Goal: Task Accomplishment & Management: Use online tool/utility

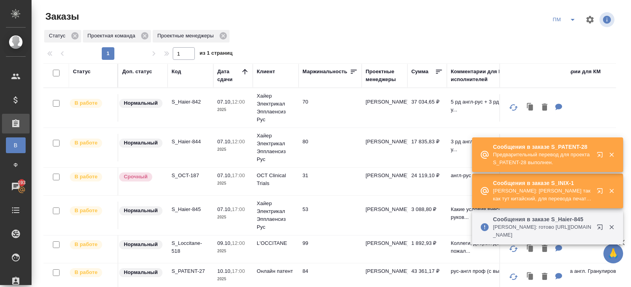
scroll to position [149, 0]
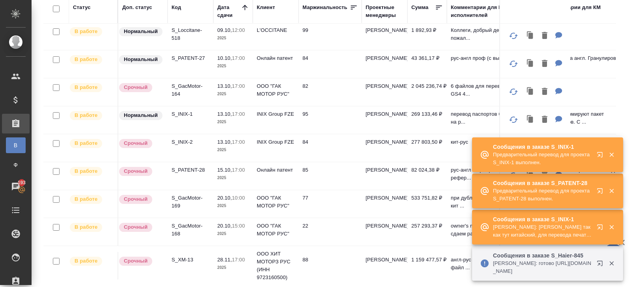
click at [597, 263] on icon "button" at bounding box center [599, 263] width 5 height 5
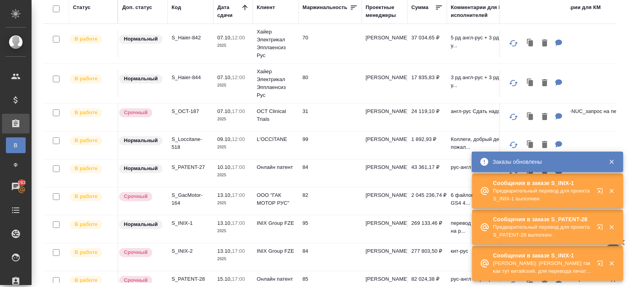
scroll to position [0, 0]
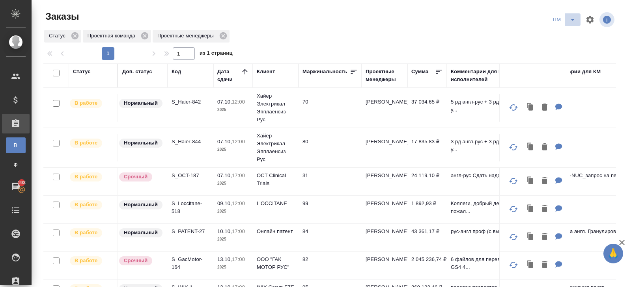
click at [574, 19] on icon "split button" at bounding box center [572, 19] width 9 height 9
click at [567, 34] on li "В работу!" at bounding box center [564, 35] width 40 height 13
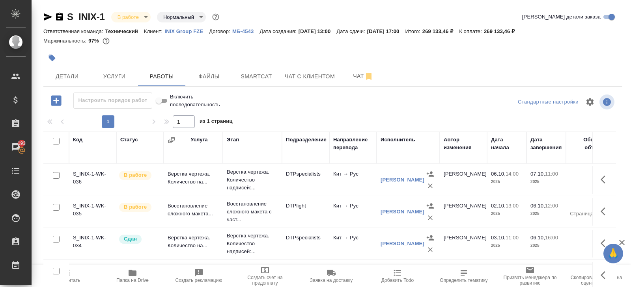
scroll to position [42, 0]
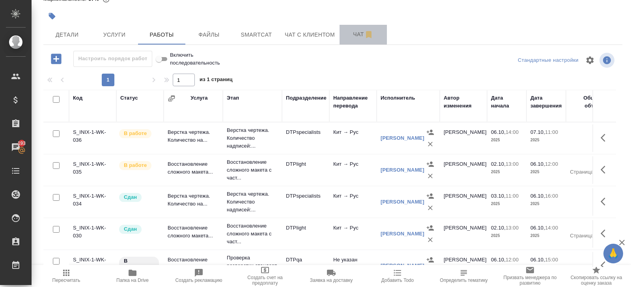
click at [358, 38] on span "Чат" at bounding box center [363, 35] width 38 height 10
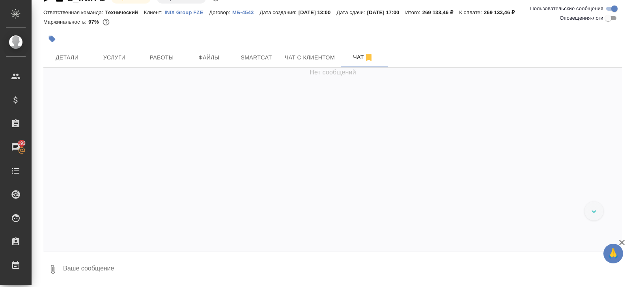
scroll to position [1650, 0]
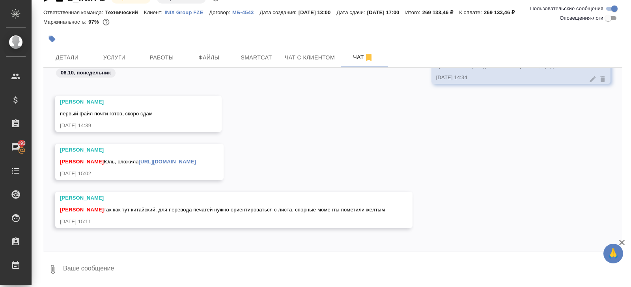
click at [192, 268] on textarea at bounding box center [342, 269] width 560 height 27
type textarea "оке"
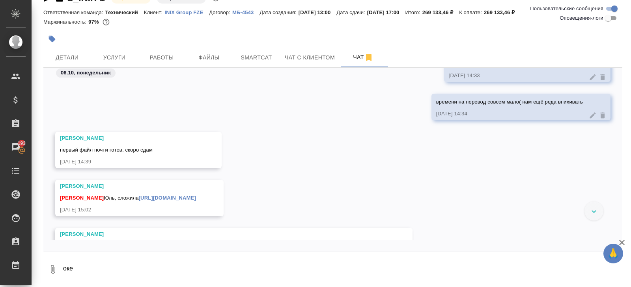
scroll to position [1594, 0]
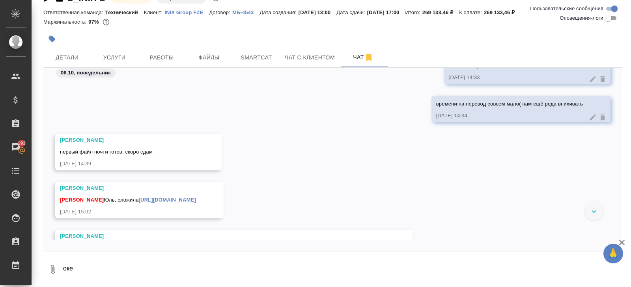
click at [173, 201] on link "https://drive.awatera.com/apps/files/files/10374880?dir=/Shares/INIX%20/Orders/…" at bounding box center [167, 200] width 57 height 6
click at [251, 53] on span "Smartcat" at bounding box center [256, 58] width 38 height 10
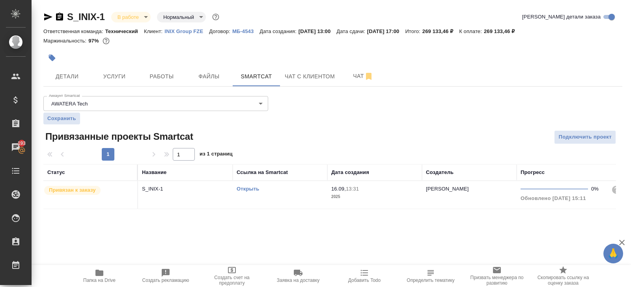
click at [252, 188] on link "Открыть" at bounding box center [248, 189] width 22 height 6
click at [164, 78] on span "Работы" at bounding box center [162, 77] width 38 height 10
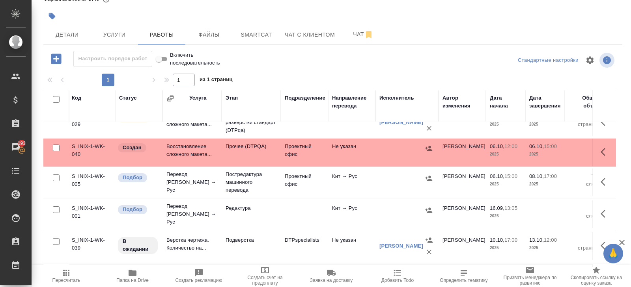
scroll to position [143, 0]
click at [602, 180] on icon "button" at bounding box center [604, 181] width 9 height 9
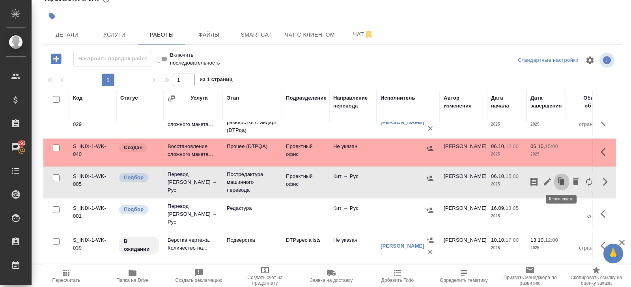
click at [561, 181] on icon "button" at bounding box center [561, 182] width 5 height 6
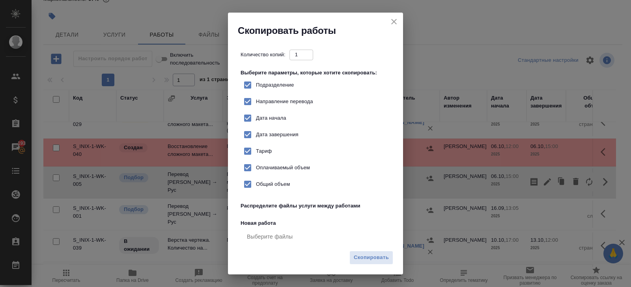
checkbox input "true"
click at [378, 252] on button "Скопировать" at bounding box center [371, 258] width 44 height 14
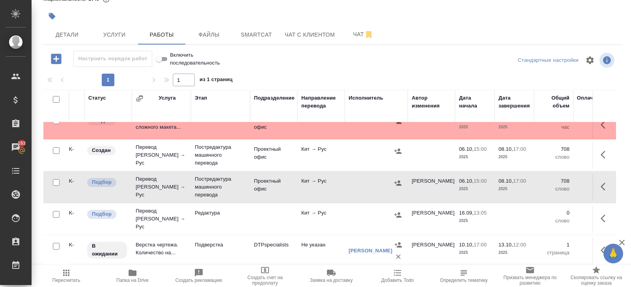
scroll to position [174, 32]
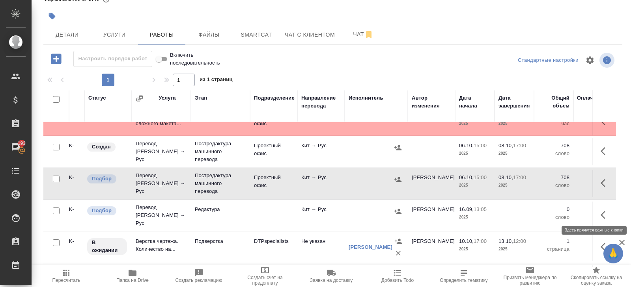
click at [601, 213] on icon "button" at bounding box center [604, 214] width 9 height 9
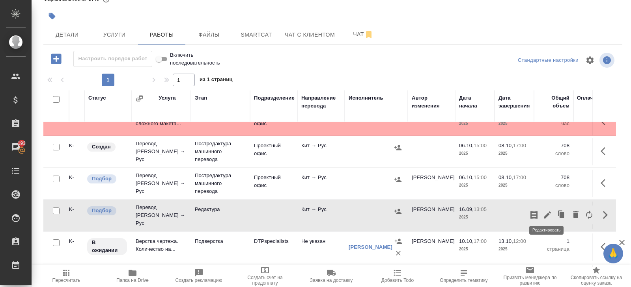
click at [549, 210] on icon "button" at bounding box center [546, 214] width 9 height 9
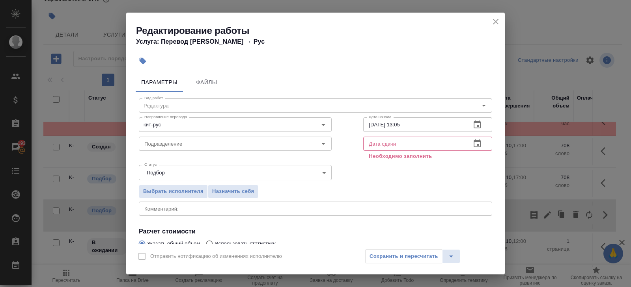
click at [481, 126] on icon "button" at bounding box center [476, 124] width 9 height 9
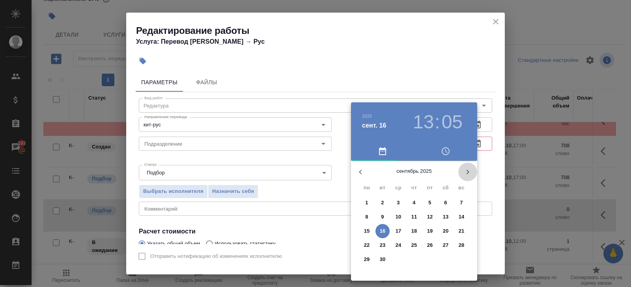
click at [467, 174] on icon "button" at bounding box center [467, 172] width 3 height 5
click at [397, 217] on p "8" at bounding box center [398, 217] width 3 height 8
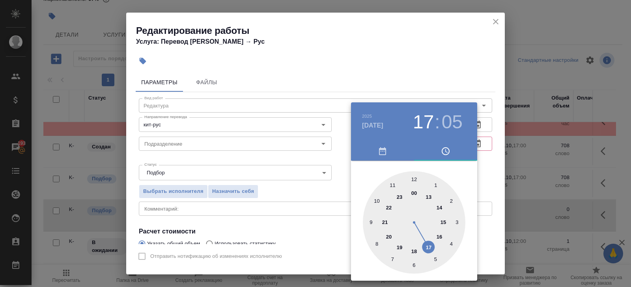
click at [430, 246] on div at bounding box center [414, 222] width 102 height 102
click at [413, 179] on div at bounding box center [414, 222] width 102 height 102
type input "08.10.2025 17:00"
click at [440, 80] on div at bounding box center [315, 143] width 631 height 287
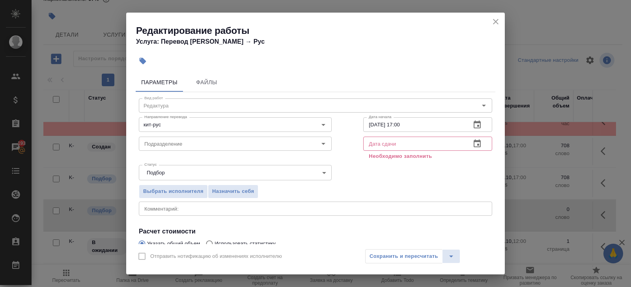
click at [478, 143] on icon "button" at bounding box center [476, 143] width 9 height 9
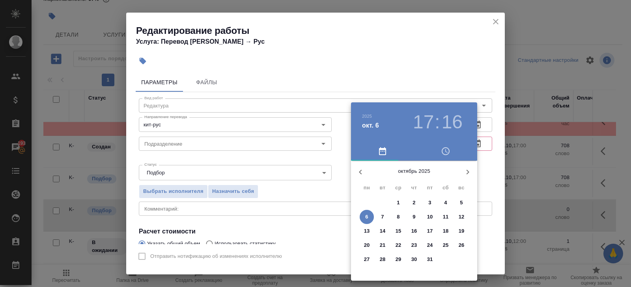
click at [431, 218] on p "10" at bounding box center [430, 217] width 6 height 8
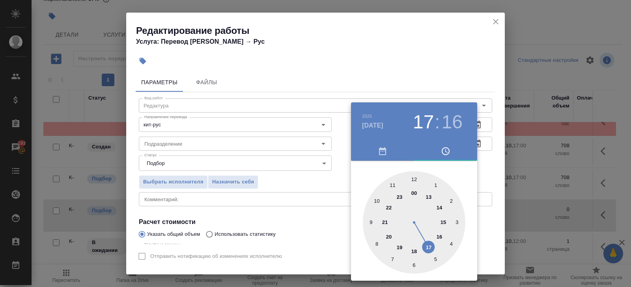
click at [430, 248] on div at bounding box center [414, 222] width 102 height 102
type input "10.10.2025 17:00"
click at [414, 179] on div at bounding box center [414, 222] width 102 height 102
click at [253, 167] on div at bounding box center [315, 143] width 631 height 287
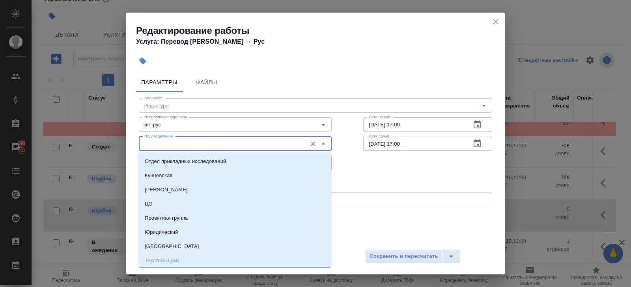
click at [162, 143] on input "Подразделение" at bounding box center [222, 143] width 162 height 9
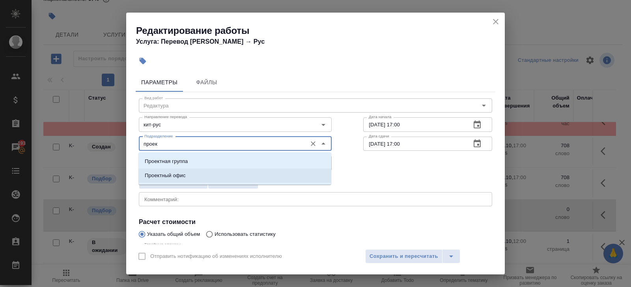
click at [153, 174] on p "Проектный офис" at bounding box center [165, 176] width 41 height 8
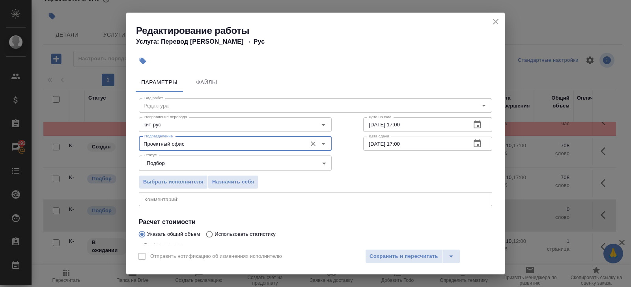
type input "Проектный офис"
click at [156, 171] on div "Выбрать исполнителя Назначить себя" at bounding box center [235, 181] width 224 height 48
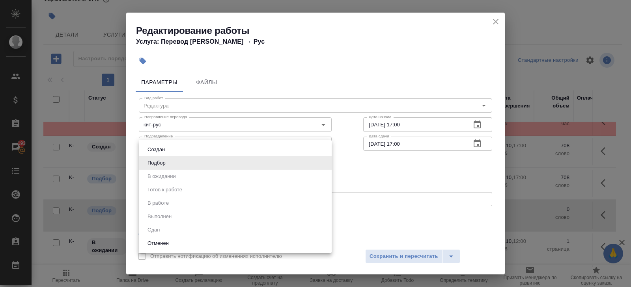
click at [156, 166] on body "🙏 .cls-1 fill:#fff; AWATERA Belyakova Yulia Клиенты Спецификации Заказы 193 Чат…" at bounding box center [315, 143] width 631 height 287
click at [130, 169] on div at bounding box center [315, 143] width 631 height 287
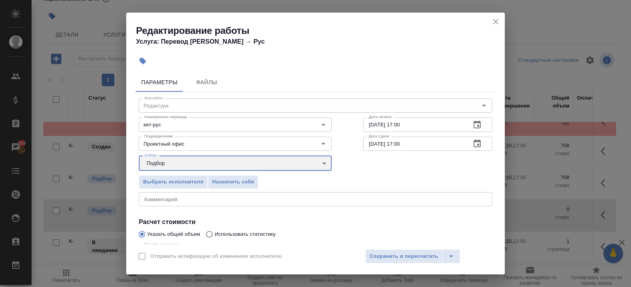
scroll to position [84, 0]
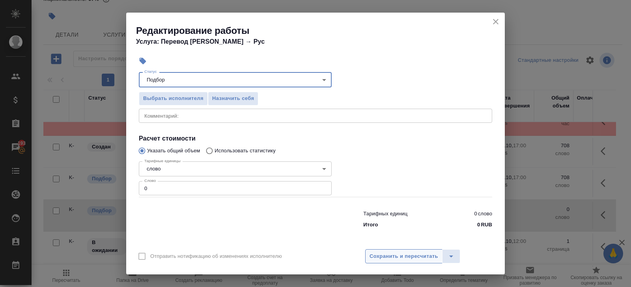
click at [385, 253] on span "Сохранить и пересчитать" at bounding box center [403, 256] width 69 height 9
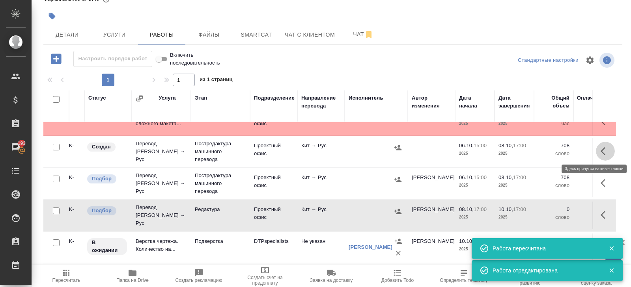
click at [603, 151] on icon "button" at bounding box center [604, 151] width 9 height 9
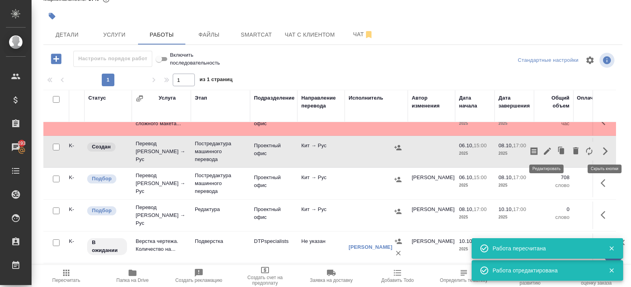
click at [549, 153] on icon "button" at bounding box center [546, 151] width 9 height 9
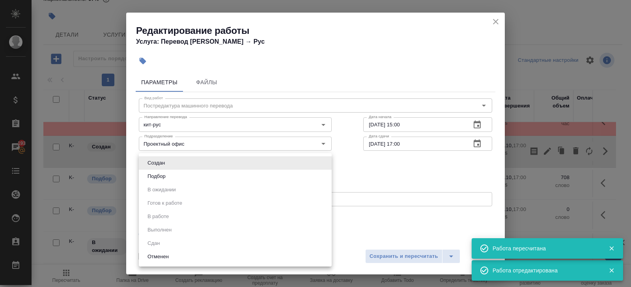
click at [158, 163] on body "🙏 .cls-1 fill:#fff; AWATERA Belyakova Yulia Клиенты Спецификации Заказы 193 Чат…" at bounding box center [315, 143] width 631 height 287
click at [159, 179] on button "Подбор" at bounding box center [156, 176] width 23 height 9
type input "recruiting"
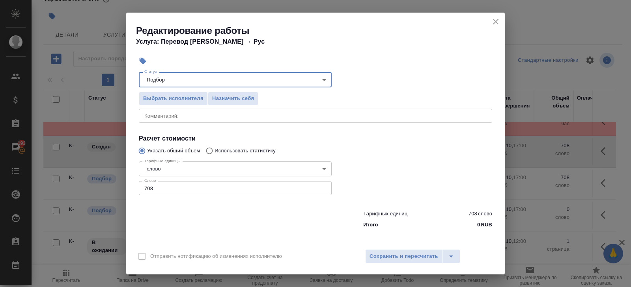
drag, startPoint x: 165, startPoint y: 189, endPoint x: 71, endPoint y: 188, distance: 93.4
click at [72, 188] on div "Редактирование работы Услуга: Перевод Стандарт Кит → Рус Параметры Файлы Вид ра…" at bounding box center [315, 143] width 631 height 287
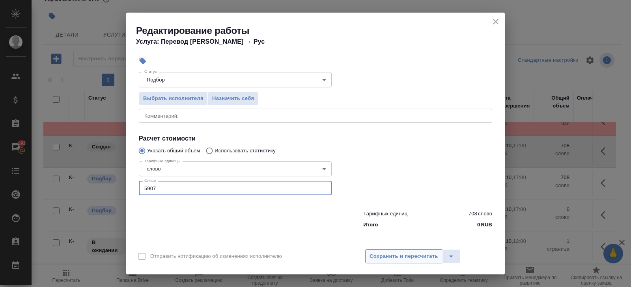
type input "5907"
click at [398, 263] on button "Сохранить и пересчитать" at bounding box center [403, 257] width 77 height 14
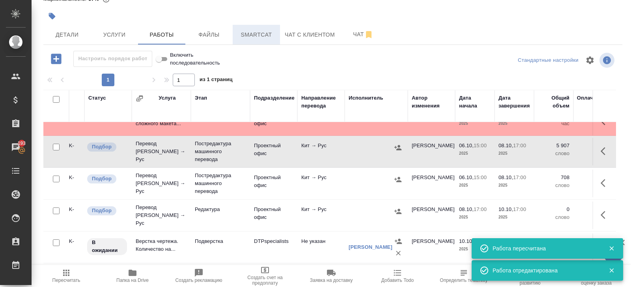
click at [257, 29] on button "Smartcat" at bounding box center [256, 35] width 47 height 20
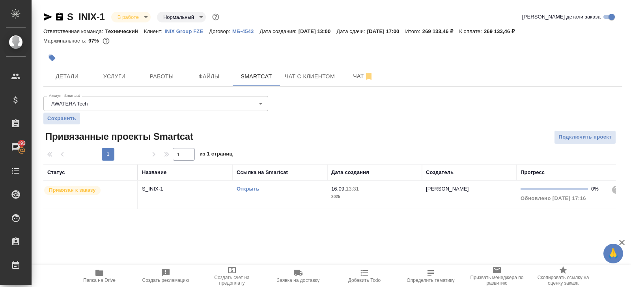
click at [287, 194] on td "Открыть" at bounding box center [280, 195] width 95 height 28
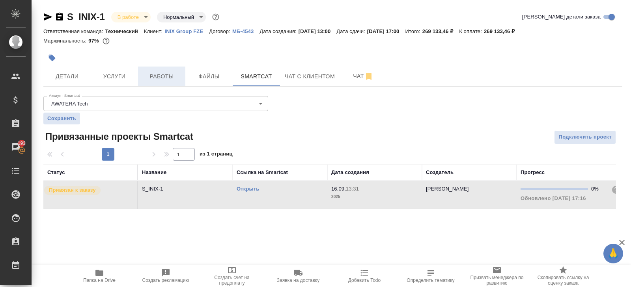
click at [166, 73] on span "Работы" at bounding box center [162, 77] width 38 height 10
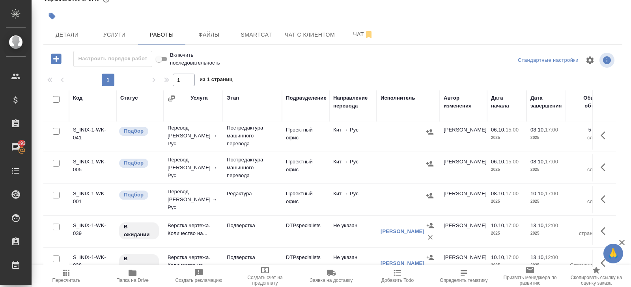
scroll to position [187, 0]
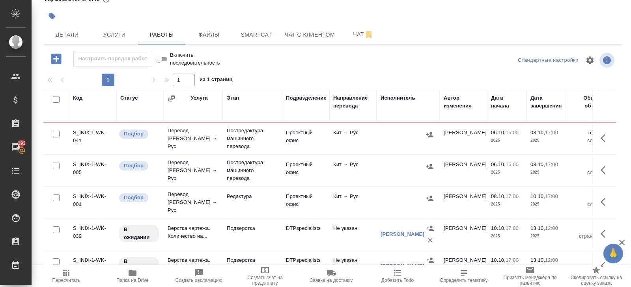
click at [600, 198] on button "button" at bounding box center [605, 202] width 19 height 19
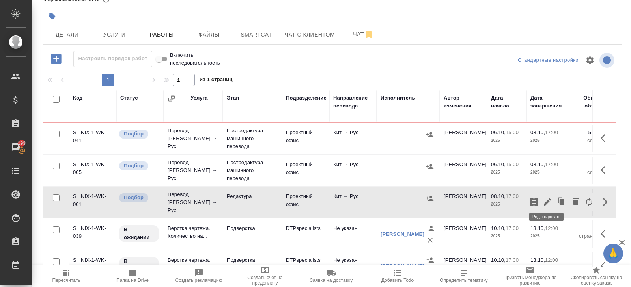
click at [546, 203] on button "button" at bounding box center [546, 202] width 13 height 19
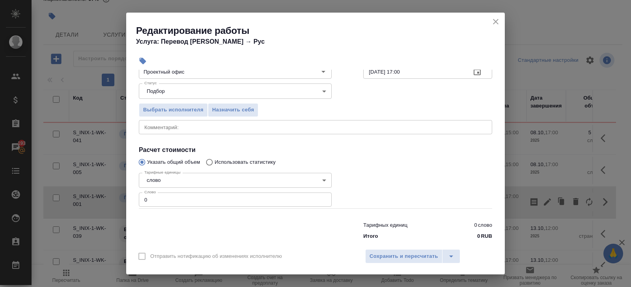
scroll to position [84, 0]
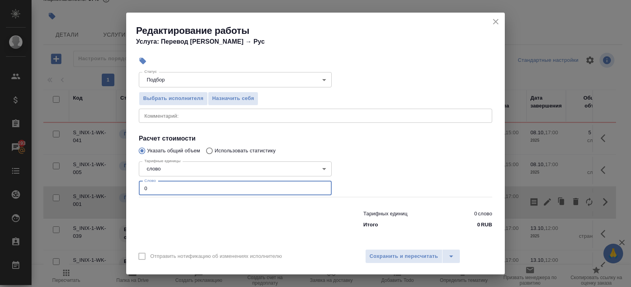
drag, startPoint x: 156, startPoint y: 189, endPoint x: 101, endPoint y: 184, distance: 55.8
click at [101, 184] on div "Редактирование работы Услуга: Перевод Стандарт Кит → Рус Параметры Файлы Вид ра…" at bounding box center [315, 143] width 631 height 287
type input "12000"
click at [384, 260] on span "Сохранить и пересчитать" at bounding box center [403, 256] width 69 height 9
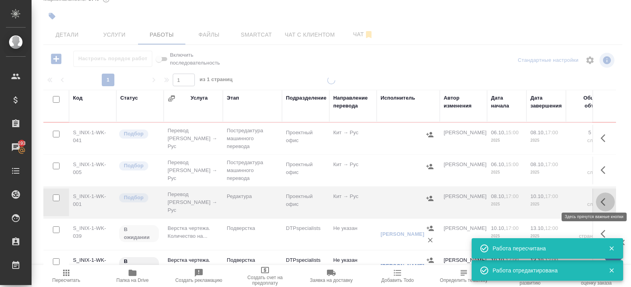
click at [602, 199] on icon "button" at bounding box center [602, 202] width 5 height 8
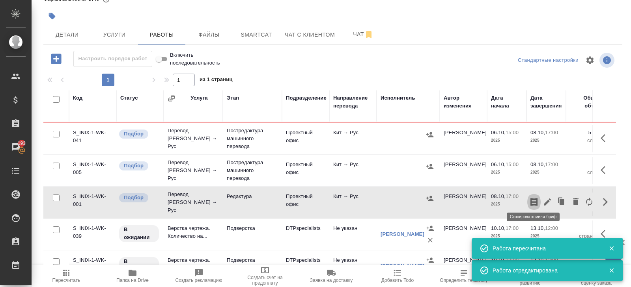
click at [534, 199] on icon "button" at bounding box center [533, 202] width 7 height 8
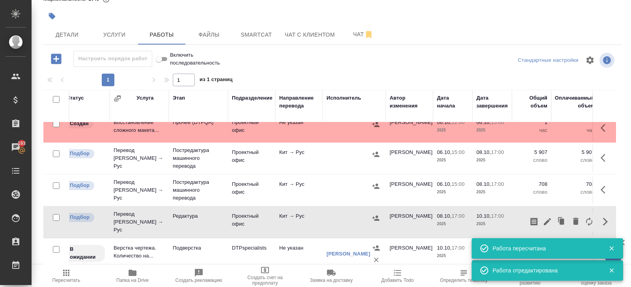
scroll to position [168, 61]
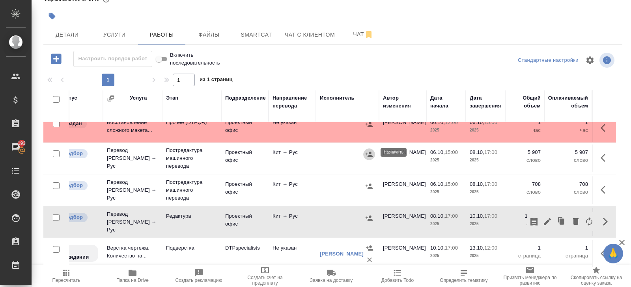
click at [367, 151] on icon "button" at bounding box center [369, 155] width 8 height 8
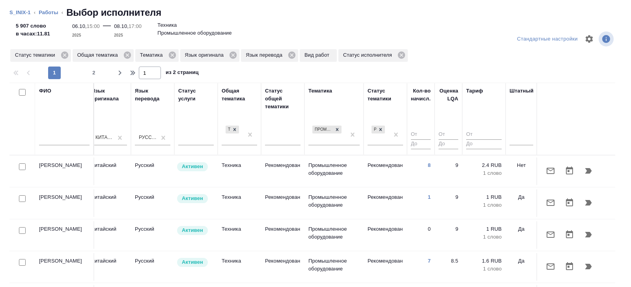
scroll to position [0, 539]
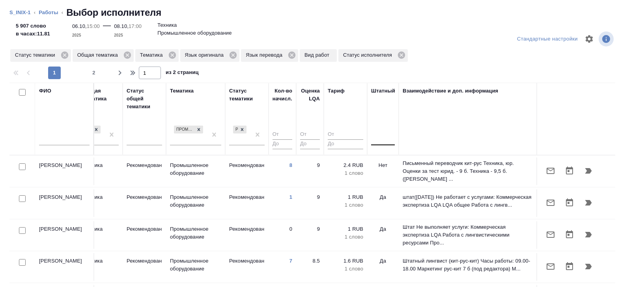
click at [382, 139] on div at bounding box center [383, 137] width 24 height 11
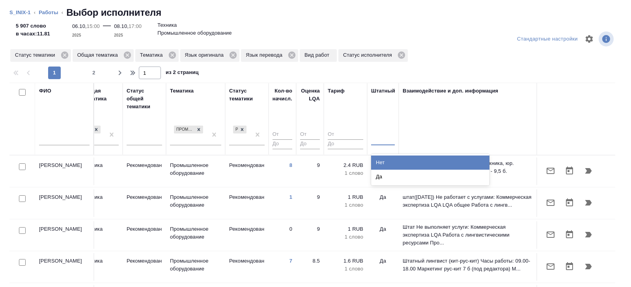
click at [382, 157] on div "Нет" at bounding box center [430, 163] width 118 height 14
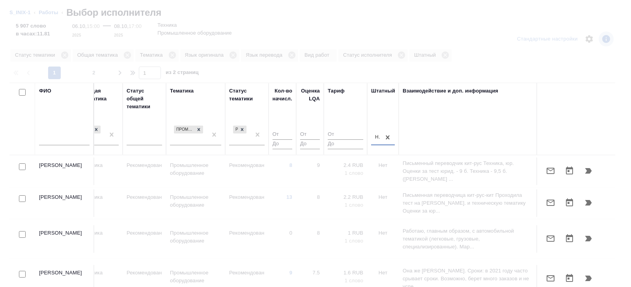
type input "1"
click at [287, 132] on input "1" at bounding box center [282, 135] width 20 height 10
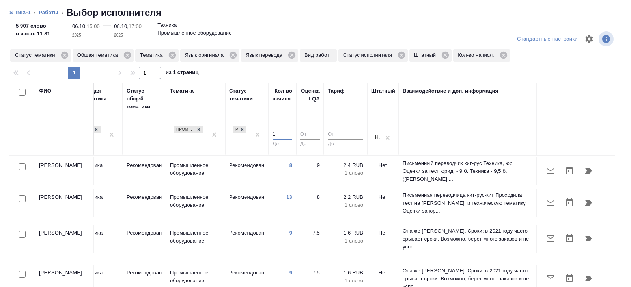
click at [20, 167] on input "checkbox" at bounding box center [22, 167] width 7 height 7
checkbox input "true"
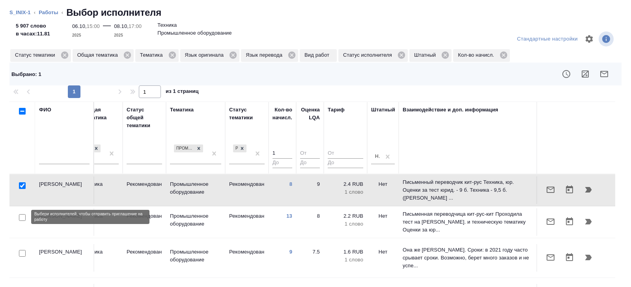
click at [22, 218] on input "checkbox" at bounding box center [22, 217] width 7 height 7
checkbox input "true"
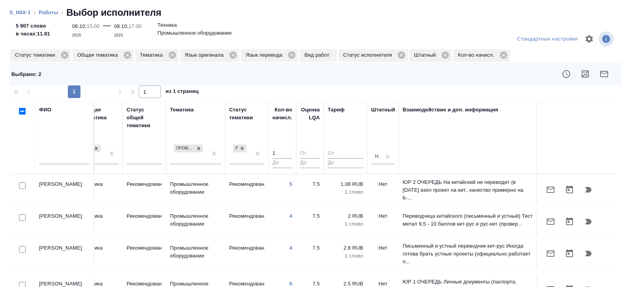
scroll to position [160, 539]
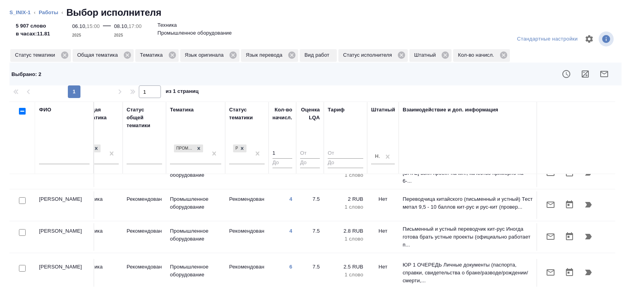
click at [22, 229] on input "checkbox" at bounding box center [22, 232] width 7 height 7
checkbox input "true"
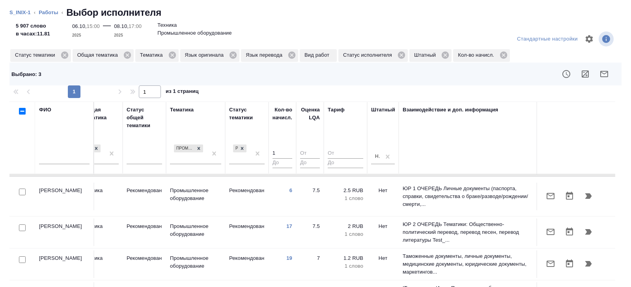
scroll to position [235, 539]
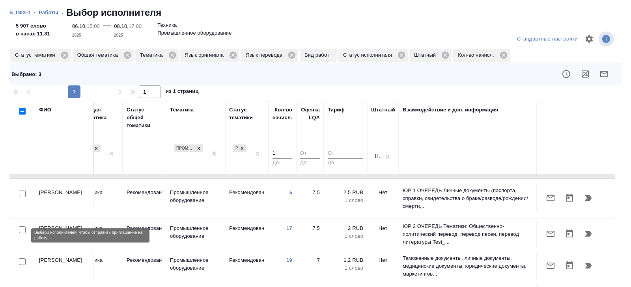
click at [20, 259] on input "checkbox" at bounding box center [22, 262] width 7 height 7
checkbox input "true"
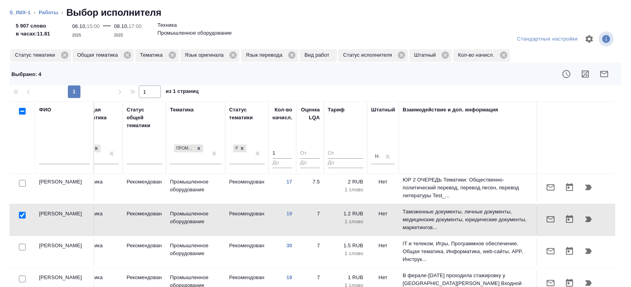
scroll to position [283, 539]
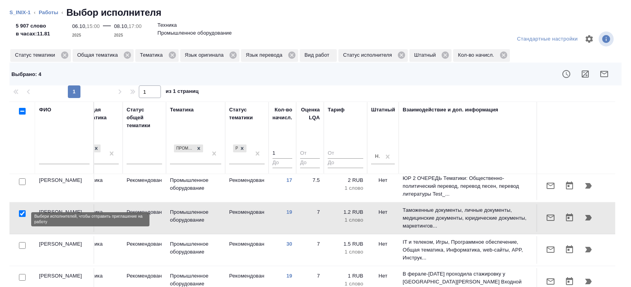
drag, startPoint x: 22, startPoint y: 220, endPoint x: 22, endPoint y: 246, distance: 26.4
click at [22, 242] on input "checkbox" at bounding box center [22, 245] width 7 height 7
checkbox input "true"
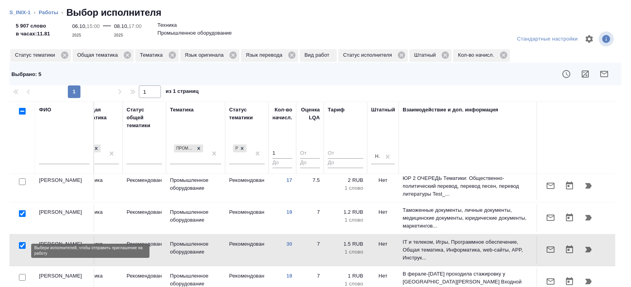
click at [22, 274] on input "checkbox" at bounding box center [22, 277] width 7 height 7
checkbox input "true"
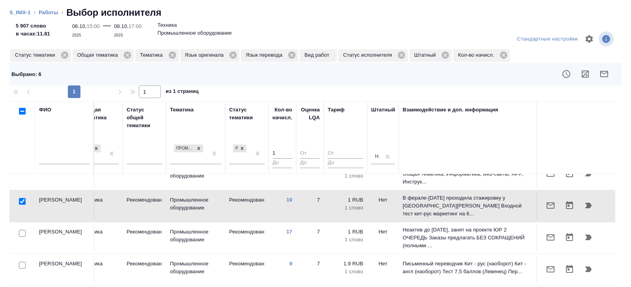
scroll to position [359, 539]
click at [20, 262] on input "checkbox" at bounding box center [22, 265] width 7 height 7
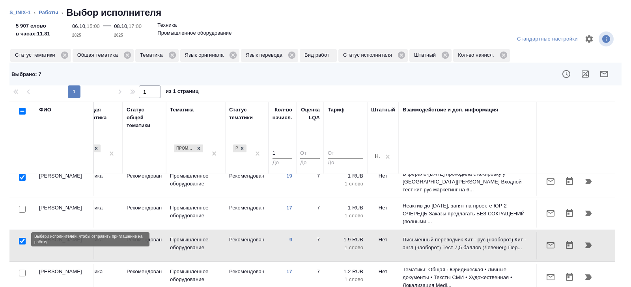
scroll to position [390, 539]
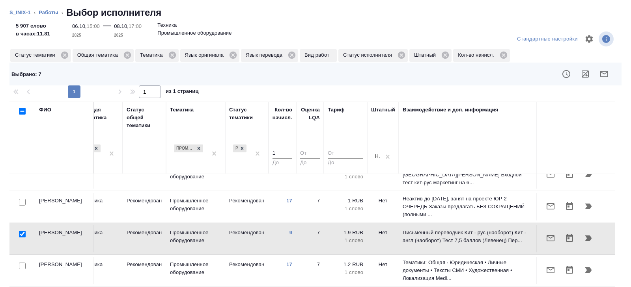
click at [22, 231] on input "checkbox" at bounding box center [22, 234] width 7 height 7
checkbox input "false"
click at [22, 263] on input "checkbox" at bounding box center [22, 266] width 7 height 7
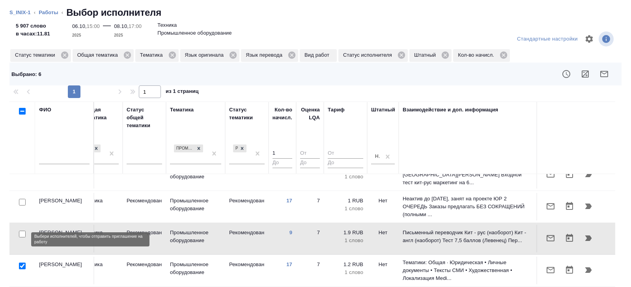
checkbox input "true"
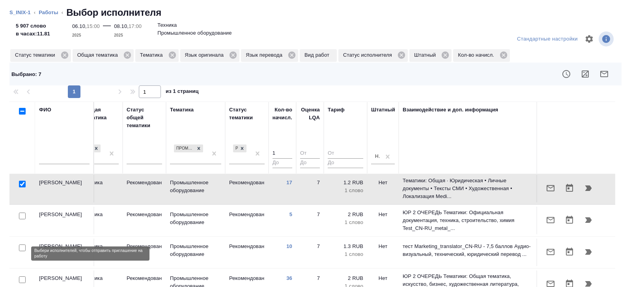
scroll to position [473, 539]
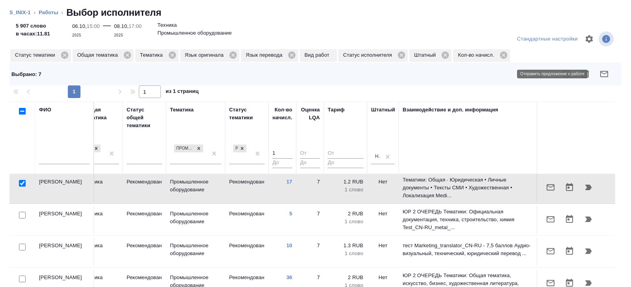
click at [603, 76] on icon "button" at bounding box center [603, 73] width 9 height 9
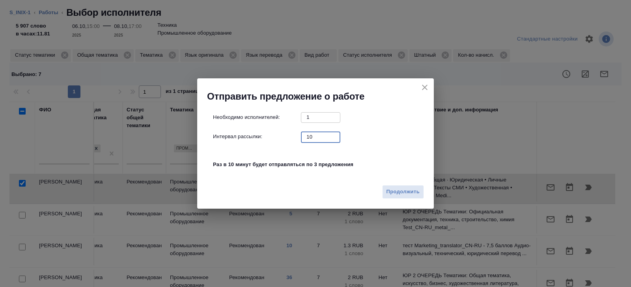
drag, startPoint x: 314, startPoint y: 138, endPoint x: 274, endPoint y: 135, distance: 39.9
click at [274, 135] on div "Интервал рассылки: 10 ​" at bounding box center [318, 137] width 211 height 10
type input "0"
click at [404, 188] on span "Продолжить" at bounding box center [402, 192] width 33 height 9
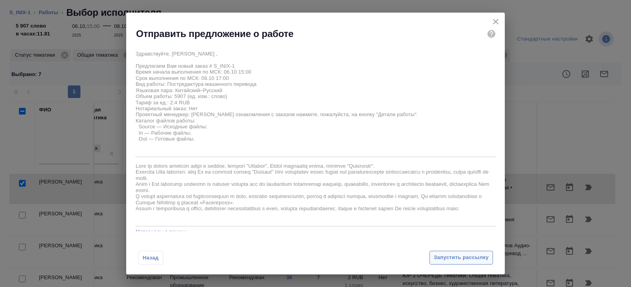
click at [448, 252] on button "Запустить рассылку" at bounding box center [460, 258] width 63 height 14
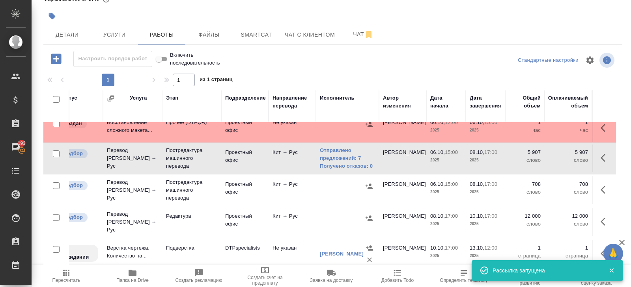
click at [64, 283] on span "Пересчитать" at bounding box center [66, 281] width 28 height 6
click at [365, 215] on icon "button" at bounding box center [369, 218] width 8 height 8
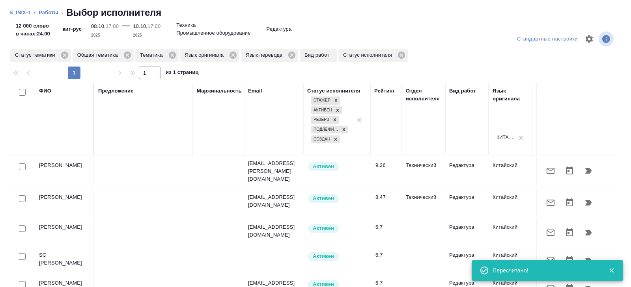
click at [78, 140] on input "text" at bounding box center [64, 141] width 50 height 10
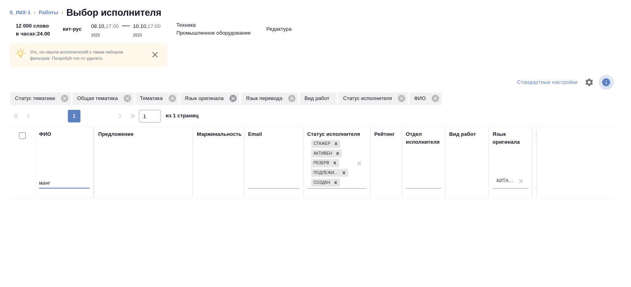
type input "манг"
click at [237, 96] on icon at bounding box center [232, 98] width 7 height 7
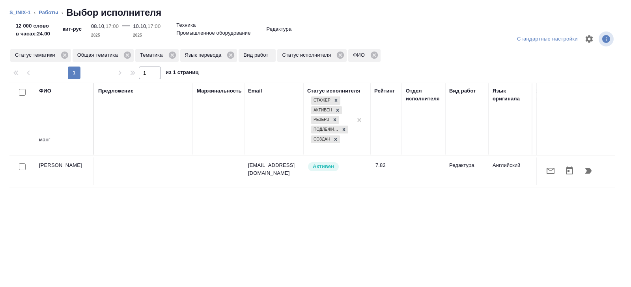
click at [584, 171] on icon "button" at bounding box center [587, 170] width 9 height 9
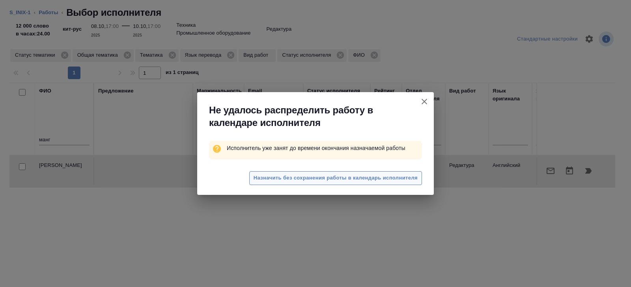
click at [308, 175] on span "Назначить без сохранения работы в календарь исполнителя" at bounding box center [335, 178] width 164 height 9
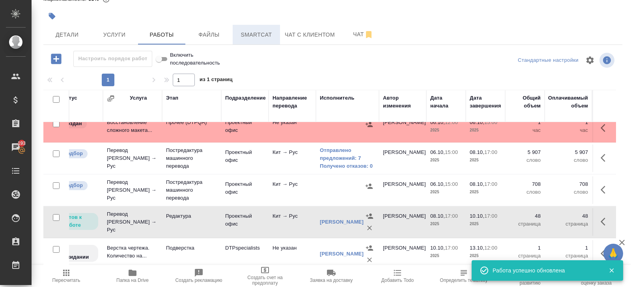
click at [251, 36] on span "Smartcat" at bounding box center [256, 35] width 38 height 10
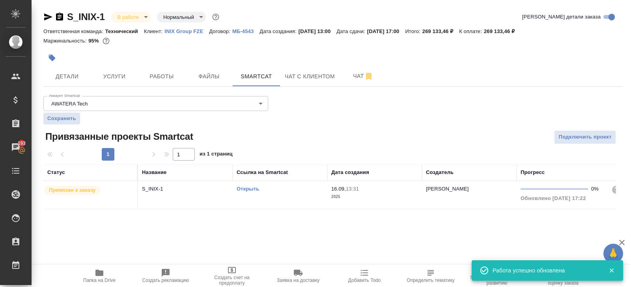
click at [253, 188] on link "Открыть" at bounding box center [248, 189] width 22 height 6
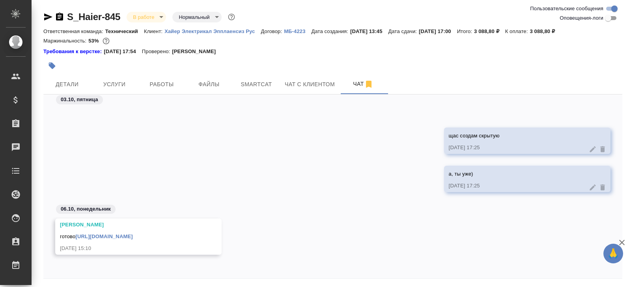
scroll to position [883, 0]
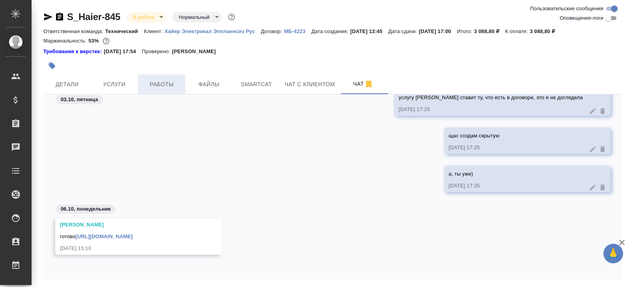
click at [171, 79] on button "Работы" at bounding box center [161, 84] width 47 height 20
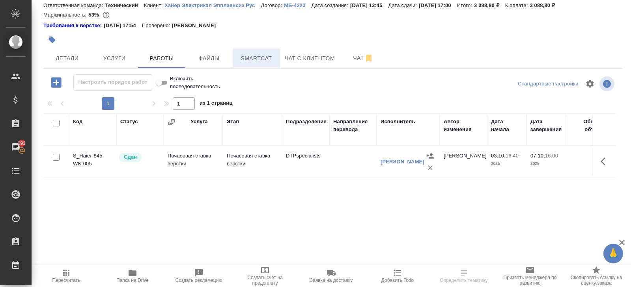
scroll to position [26, 0]
click at [365, 56] on icon "button" at bounding box center [368, 57] width 9 height 9
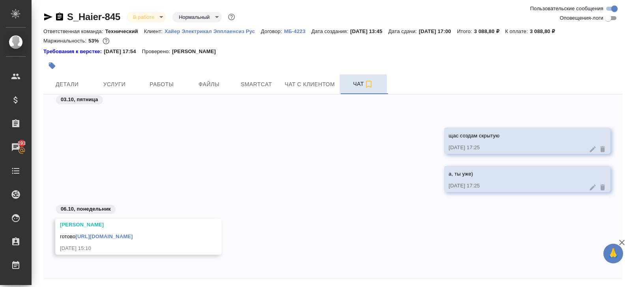
scroll to position [883, 0]
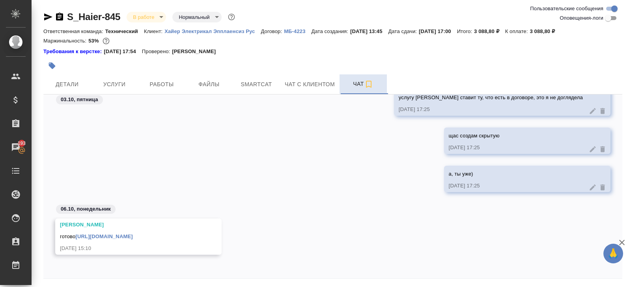
click at [45, 20] on icon "button" at bounding box center [47, 16] width 9 height 9
click at [132, 234] on link "https://drive.awatera.com/apps/files/files/10591691?dir=/Shares/%D0%A5%D0%B0%D0…" at bounding box center [103, 237] width 57 height 6
click at [149, 22] on div "S_Haier-845 В работе inProgress Нормальный normal" at bounding box center [139, 17] width 193 height 13
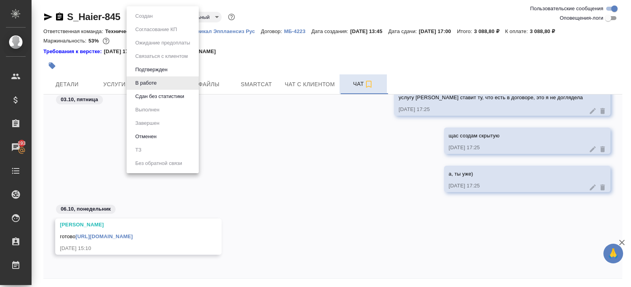
click at [149, 20] on body "🙏 .cls-1 fill:#fff; AWATERA Belyakova Yulia Клиенты Спецификации Заказы 193 Чат…" at bounding box center [315, 143] width 631 height 287
click at [151, 88] on li "В работе" at bounding box center [163, 82] width 72 height 13
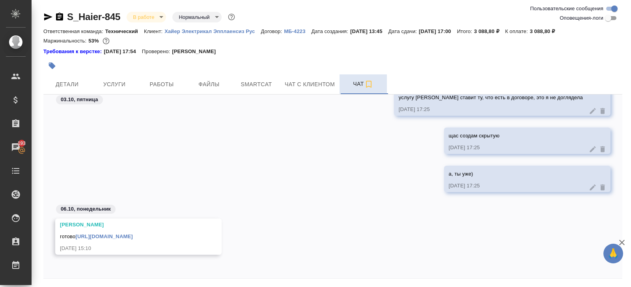
click at [149, 19] on body "🙏 .cls-1 fill:#fff; AWATERA Belyakova Yulia Клиенты Спецификации Заказы 193 Чат…" at bounding box center [315, 143] width 631 height 287
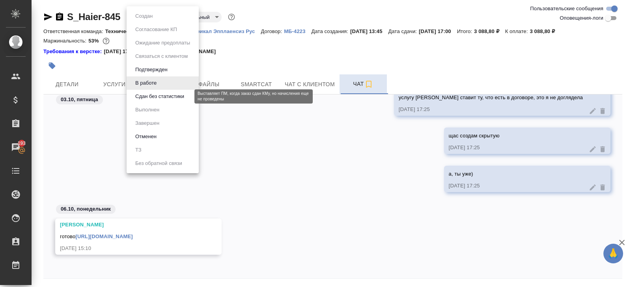
click at [145, 97] on button "Сдан без статистики" at bounding box center [160, 96] width 54 height 9
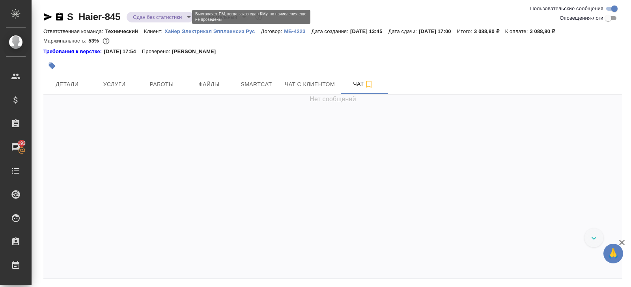
click at [145, 18] on body "🙏 .cls-1 fill:#fff; AWATERA Belyakova Yulia Клиенты Спецификации Заказы 193 Чат…" at bounding box center [315, 143] width 631 height 287
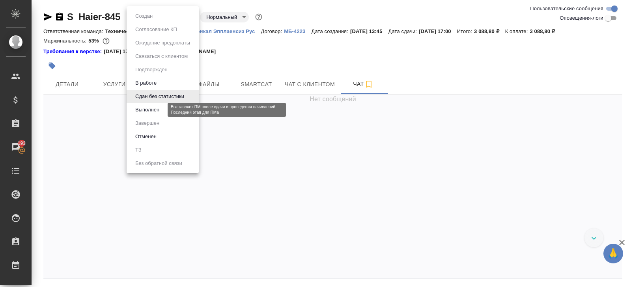
click at [140, 109] on button "Выполнен" at bounding box center [147, 110] width 29 height 9
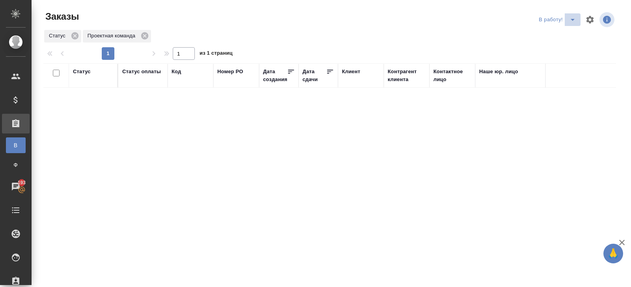
click at [569, 26] on button "split button" at bounding box center [572, 19] width 16 height 13
click at [566, 40] on li "ПМ" at bounding box center [558, 35] width 44 height 13
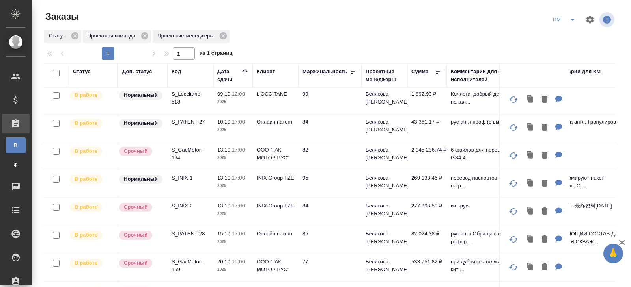
scroll to position [64, 0]
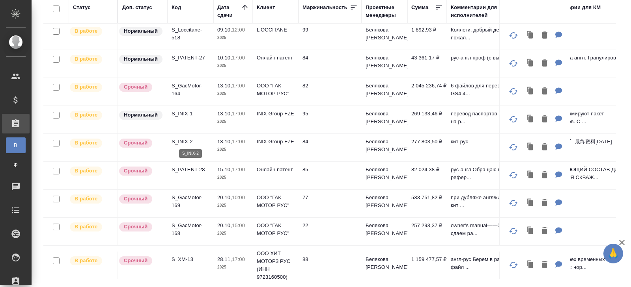
click at [180, 141] on p "S_INIX-2" at bounding box center [190, 142] width 38 height 8
click at [177, 143] on p "S_INIX-2" at bounding box center [190, 142] width 38 height 8
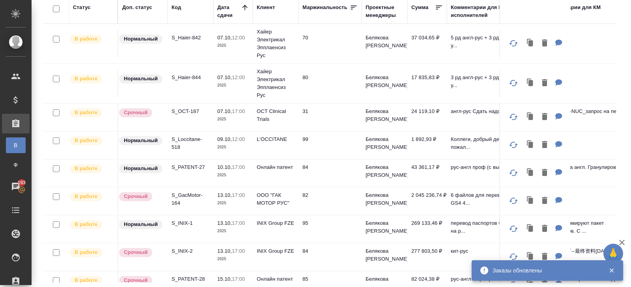
scroll to position [0, 0]
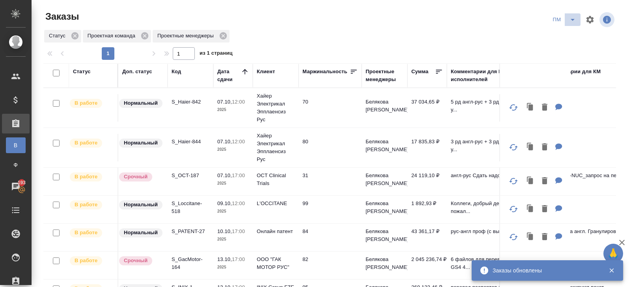
click at [568, 22] on icon "split button" at bounding box center [572, 19] width 9 height 9
click at [567, 37] on li "В работу!" at bounding box center [564, 35] width 40 height 13
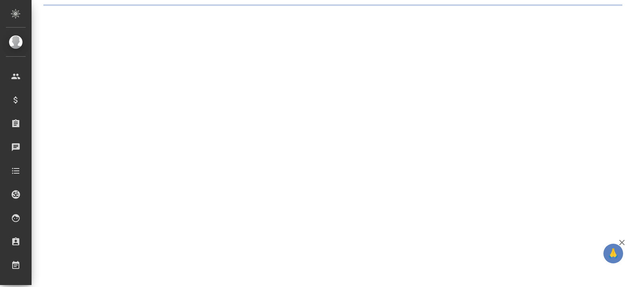
select select "RU"
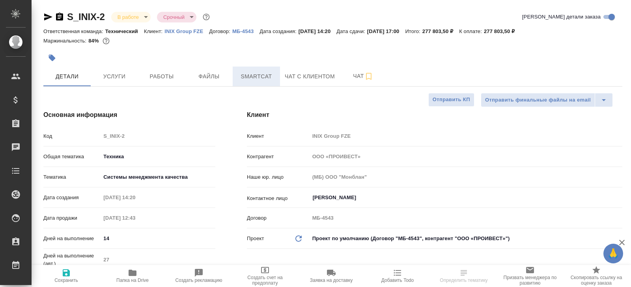
type textarea "x"
click at [240, 78] on span "Smartcat" at bounding box center [256, 77] width 38 height 10
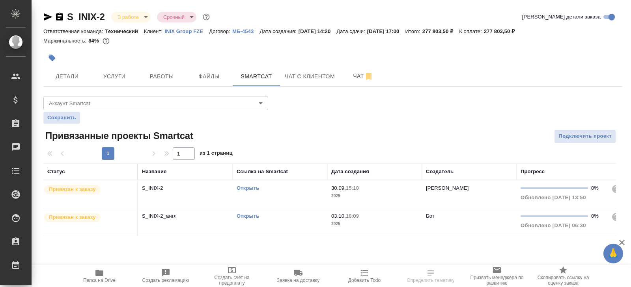
click at [250, 187] on link "Открыть" at bounding box center [248, 188] width 22 height 6
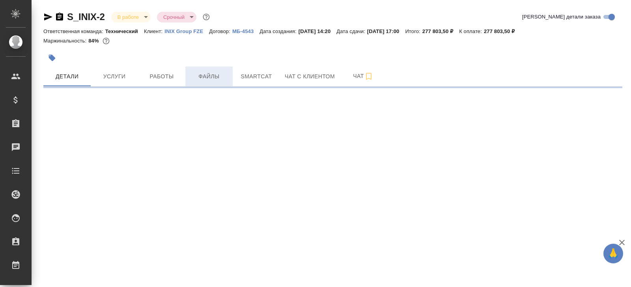
select select "RU"
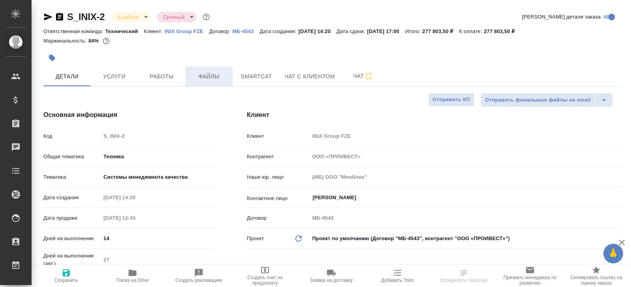
type textarea "x"
click at [245, 82] on button "Smartcat" at bounding box center [256, 77] width 47 height 20
type textarea "x"
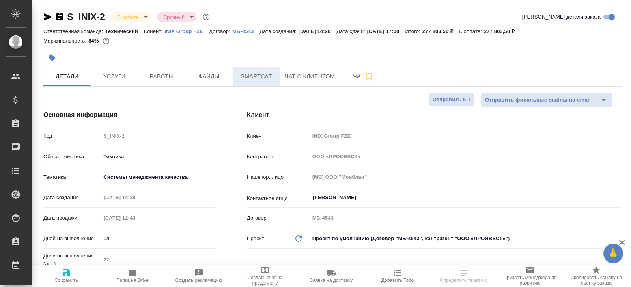
type textarea "x"
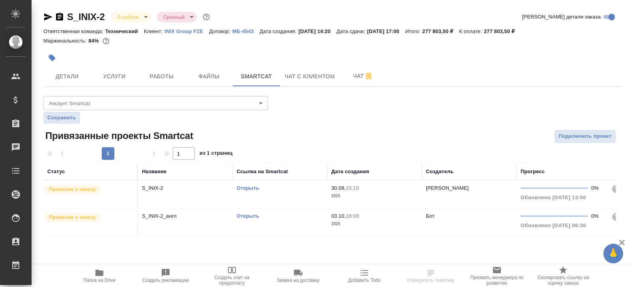
click at [249, 189] on link "Открыть" at bounding box center [248, 188] width 22 height 6
click at [145, 83] on button "Работы" at bounding box center [161, 77] width 47 height 20
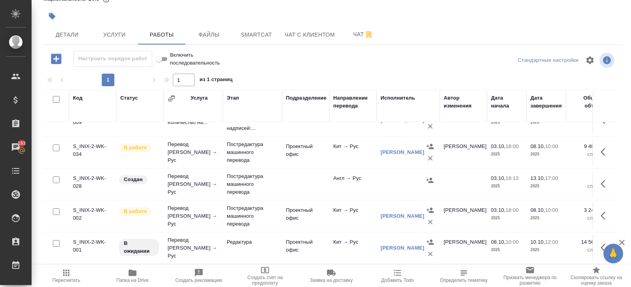
scroll to position [82, 0]
click at [61, 280] on span "Пересчитать" at bounding box center [66, 281] width 28 height 6
click at [392, 149] on link "[PERSON_NAME]" at bounding box center [402, 152] width 44 height 6
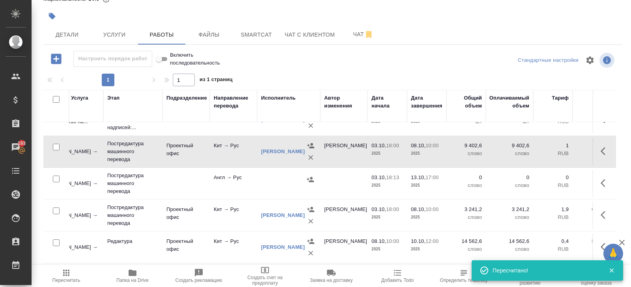
scroll to position [82, 25]
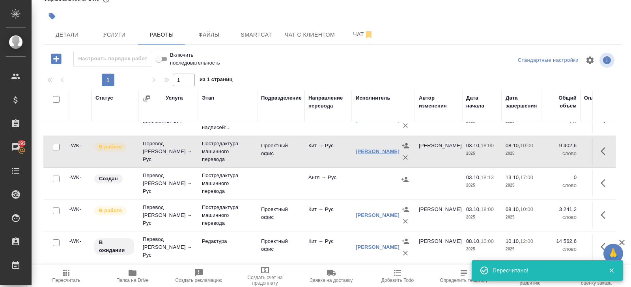
click at [365, 149] on link "[PERSON_NAME]" at bounding box center [378, 152] width 44 height 6
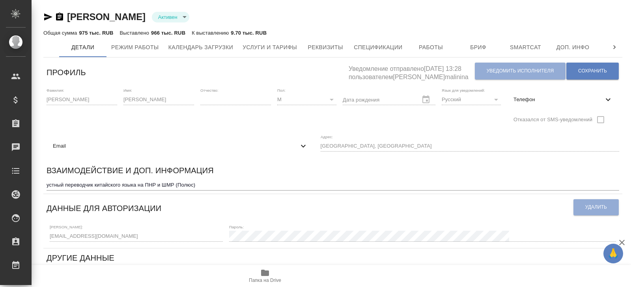
click at [41, 17] on div "[PERSON_NAME] active Общая сумма 975 тыс. RUB Выставлено 966 тыс. RUB К выставл…" at bounding box center [332, 264] width 587 height 529
click at [45, 17] on icon "button" at bounding box center [47, 16] width 9 height 9
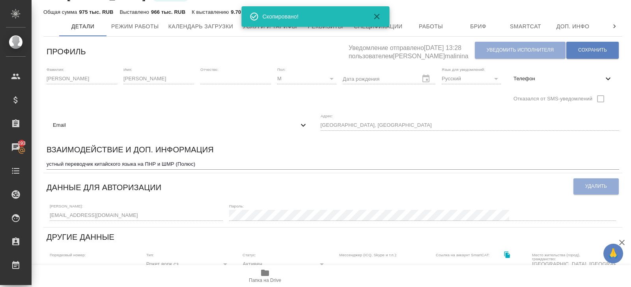
scroll to position [24, 0]
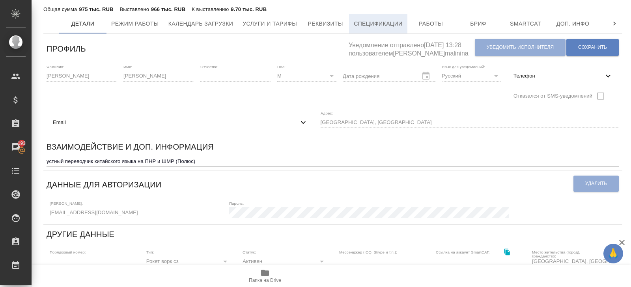
click at [389, 25] on span "Спецификации" at bounding box center [378, 24] width 48 height 10
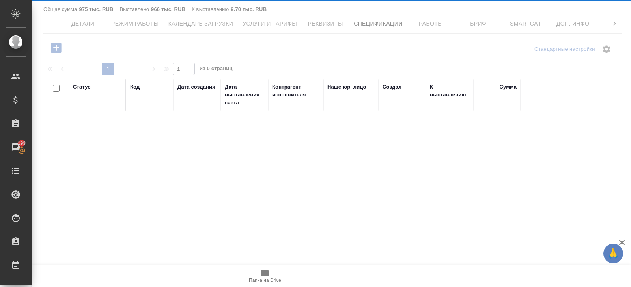
click at [294, 22] on div at bounding box center [331, 119] width 599 height 287
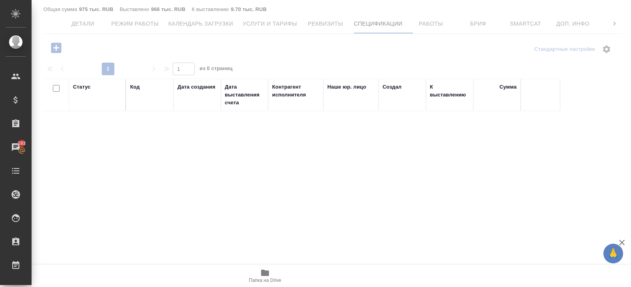
click at [287, 24] on div at bounding box center [331, 119] width 599 height 287
click at [270, 26] on div at bounding box center [331, 119] width 599 height 287
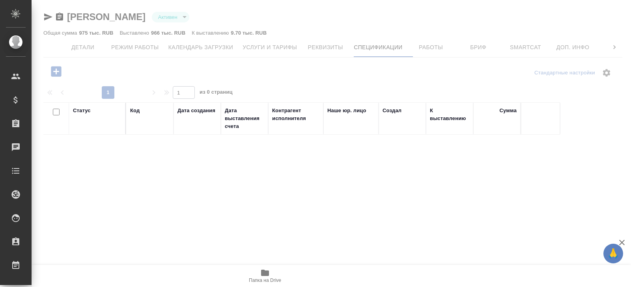
click at [275, 47] on div at bounding box center [331, 143] width 599 height 287
click at [278, 52] on div at bounding box center [331, 143] width 599 height 287
click at [223, 47] on div at bounding box center [331, 143] width 599 height 287
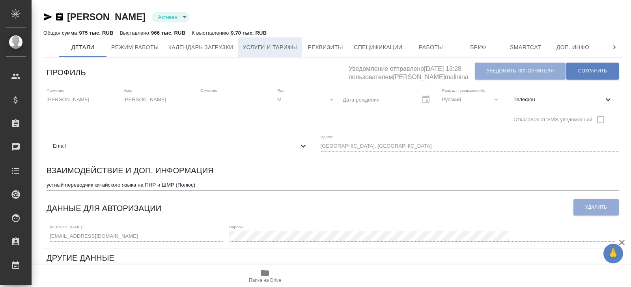
click at [283, 54] on button "Услуги и тарифы" at bounding box center [270, 47] width 64 height 20
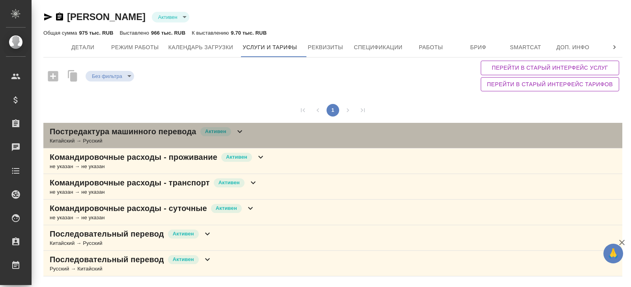
click at [168, 134] on p "Постредактура машинного перевода" at bounding box center [123, 131] width 147 height 11
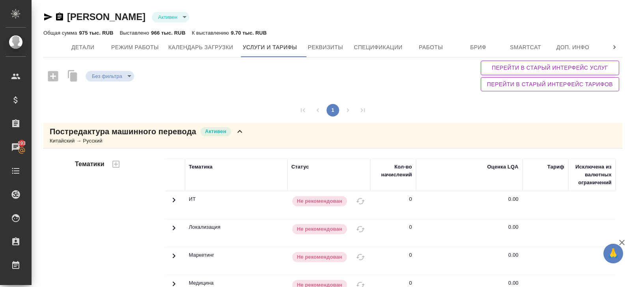
click at [48, 18] on icon "button" at bounding box center [48, 16] width 8 height 7
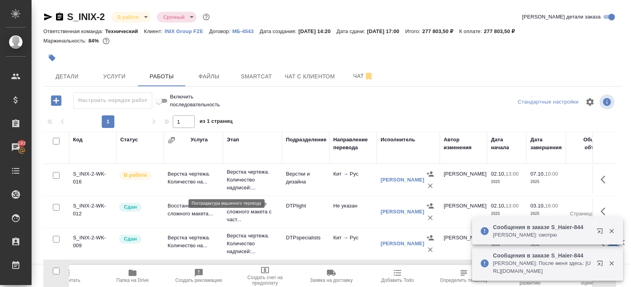
scroll to position [82, 25]
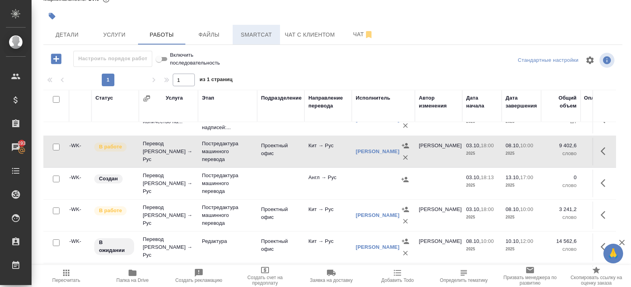
click at [252, 36] on span "Smartcat" at bounding box center [256, 35] width 38 height 10
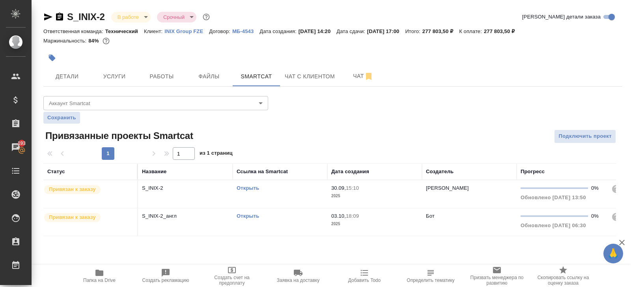
click at [242, 188] on link "Открыть" at bounding box center [248, 188] width 22 height 6
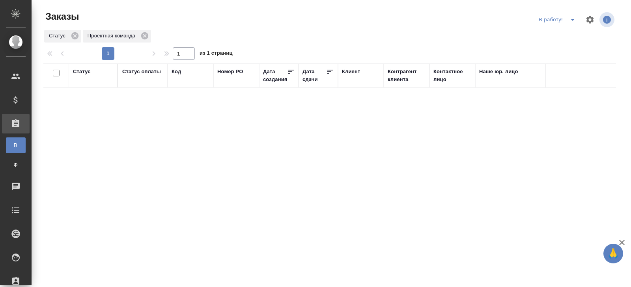
click at [568, 35] on div "Статус Проектная команда" at bounding box center [329, 36] width 572 height 14
click at [568, 19] on icon "split button" at bounding box center [572, 19] width 9 height 9
click at [560, 34] on li "ПМ" at bounding box center [558, 35] width 44 height 13
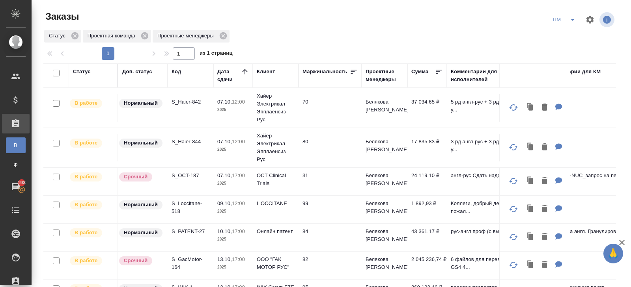
click at [569, 22] on icon "split button" at bounding box center [572, 19] width 9 height 9
click at [569, 37] on li "В работу!" at bounding box center [564, 35] width 40 height 13
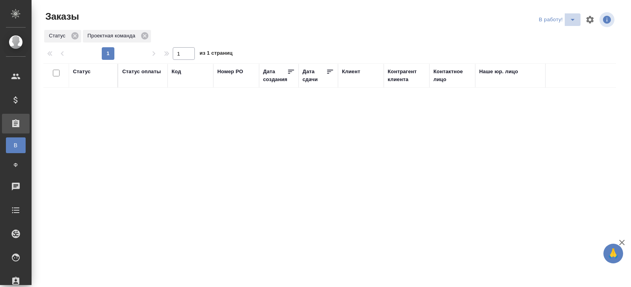
click at [578, 21] on span "split button" at bounding box center [572, 19] width 12 height 9
click at [555, 41] on ul "ПМ начислить КМ" at bounding box center [558, 48] width 44 height 44
click at [542, 37] on li "ПМ" at bounding box center [558, 35] width 44 height 13
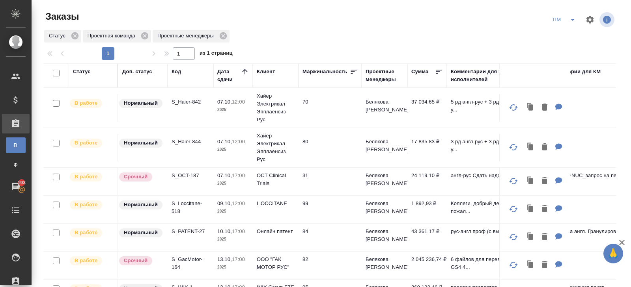
click at [572, 20] on icon "split button" at bounding box center [572, 20] width 4 height 2
click at [569, 33] on li "В работу!" at bounding box center [564, 35] width 40 height 13
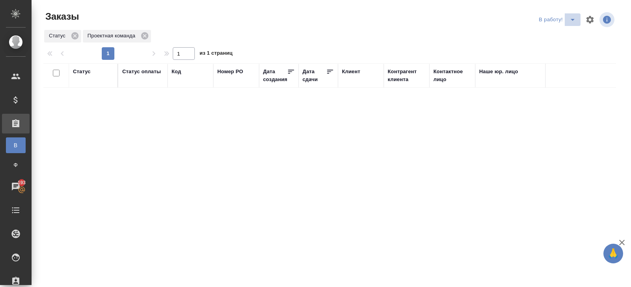
click at [572, 20] on icon "split button" at bounding box center [572, 20] width 4 height 2
click at [563, 32] on li "ПМ" at bounding box center [558, 35] width 44 height 13
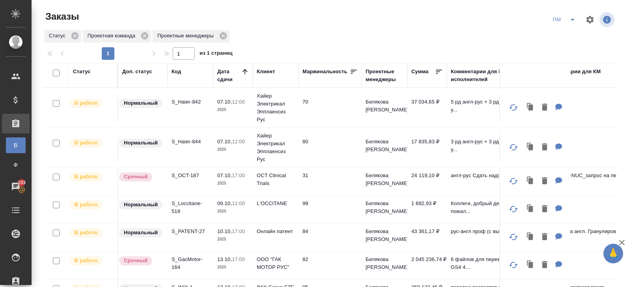
click at [576, 20] on icon "split button" at bounding box center [572, 19] width 9 height 9
click at [569, 38] on li "В работу!" at bounding box center [564, 35] width 40 height 13
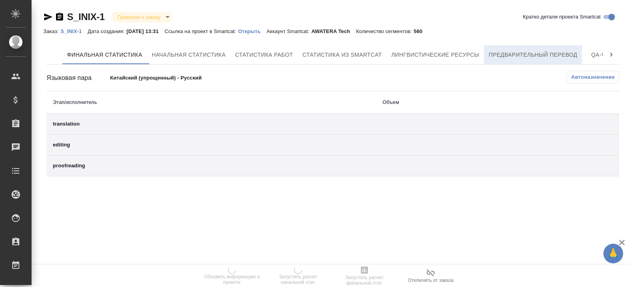
click at [508, 58] on span "Предварительный перевод" at bounding box center [532, 55] width 89 height 10
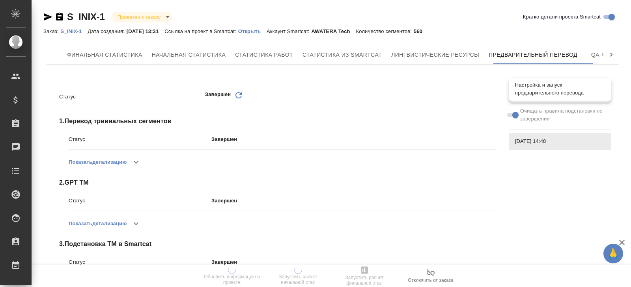
click at [574, 95] on span "Настройка и запуск предварительного перевода" at bounding box center [560, 89] width 90 height 16
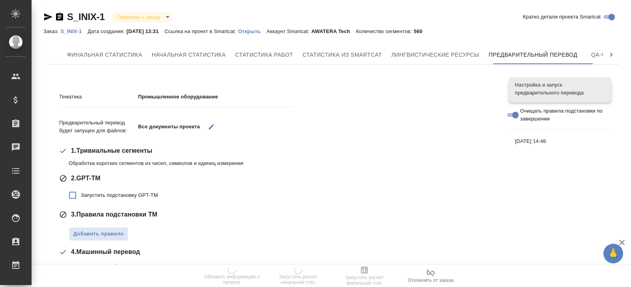
click at [104, 196] on span "Запустить подстановку GPT-TM" at bounding box center [119, 196] width 77 height 8
click at [81, 196] on input "Запустить подстановку GPT-TM" at bounding box center [72, 195] width 17 height 17
checkbox input "true"
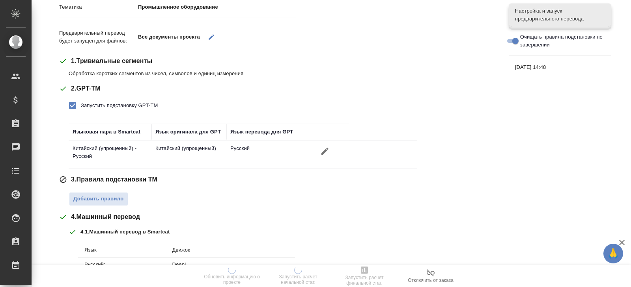
scroll to position [91, 0]
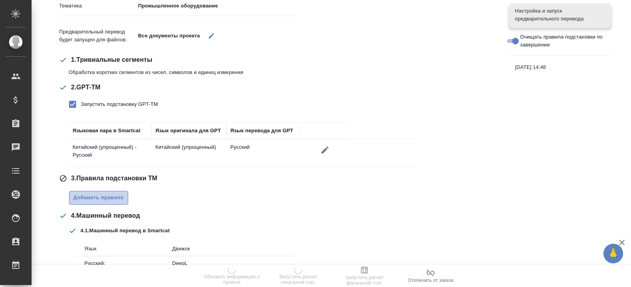
click at [104, 199] on span "Добавить правило" at bounding box center [98, 198] width 50 height 9
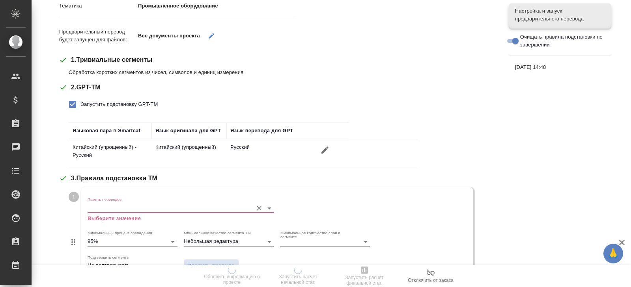
click at [106, 206] on input "Память переводов" at bounding box center [168, 207] width 161 height 9
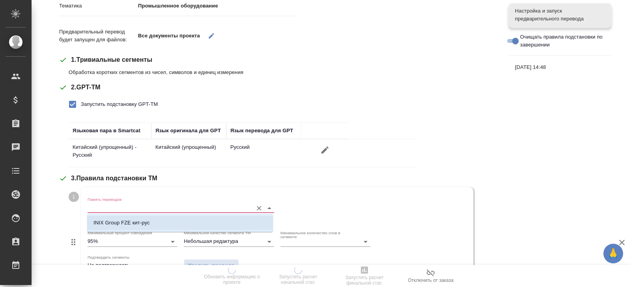
click at [106, 221] on p "INIX Group FZE кит-рус" at bounding box center [121, 223] width 56 height 8
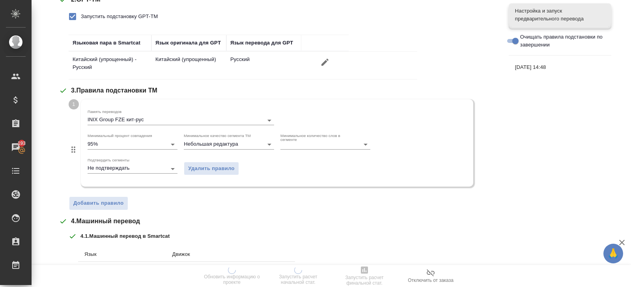
scroll to position [303, 0]
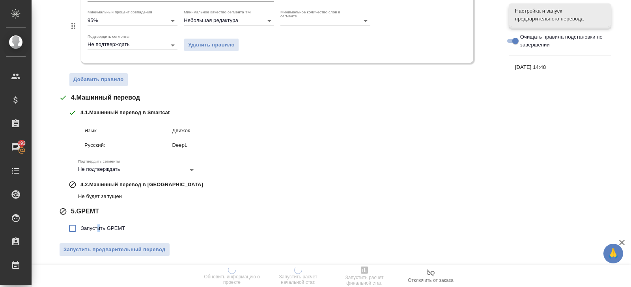
click at [99, 225] on span "Запустить GPEMT" at bounding box center [103, 229] width 45 height 8
click at [100, 227] on span "Запустить GPEMT" at bounding box center [103, 229] width 45 height 8
click at [81, 227] on input "Запустить GPEMT" at bounding box center [72, 228] width 17 height 17
checkbox input "true"
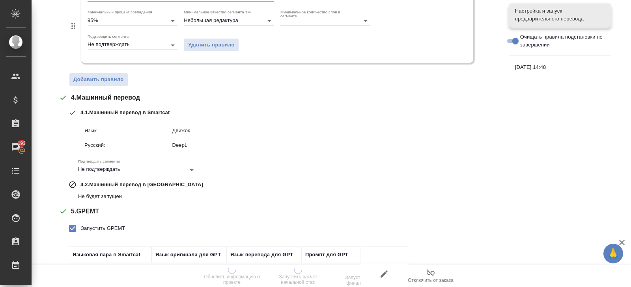
scroll to position [357, 0]
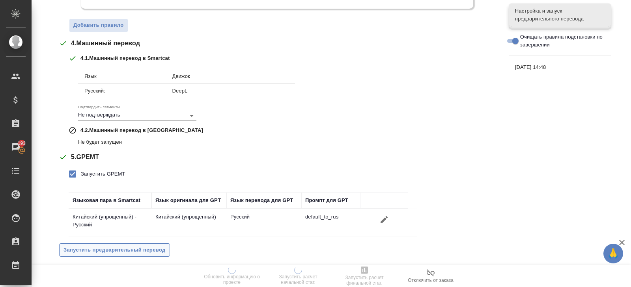
click at [111, 249] on span "Запустить предварительный перевод" at bounding box center [114, 250] width 102 height 9
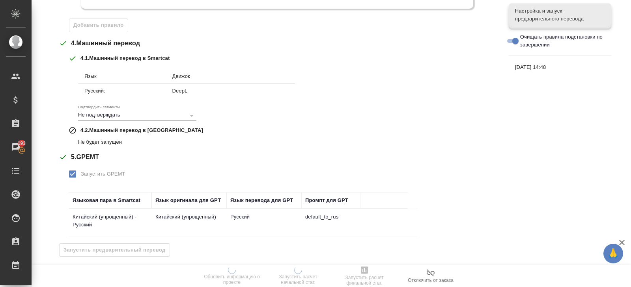
scroll to position [0, 0]
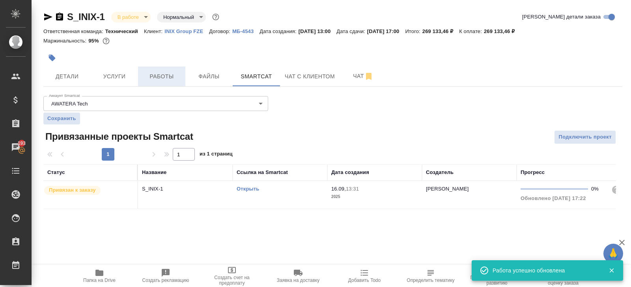
click at [166, 71] on button "Работы" at bounding box center [161, 77] width 47 height 20
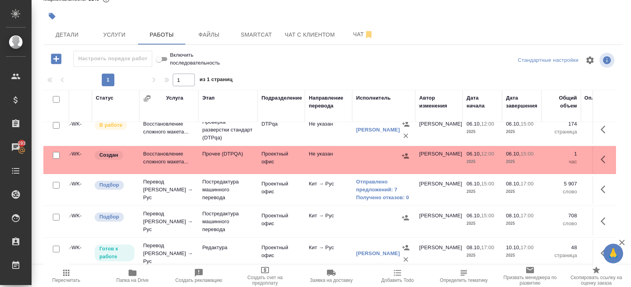
scroll to position [136, 0]
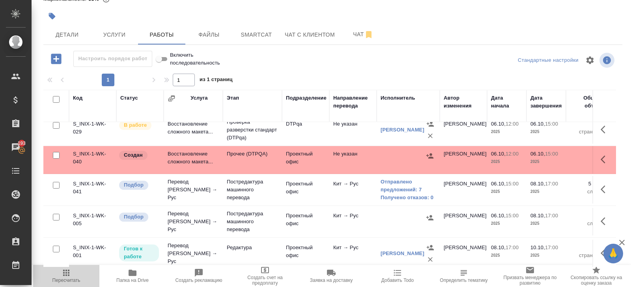
click at [68, 274] on icon "button" at bounding box center [66, 273] width 6 height 6
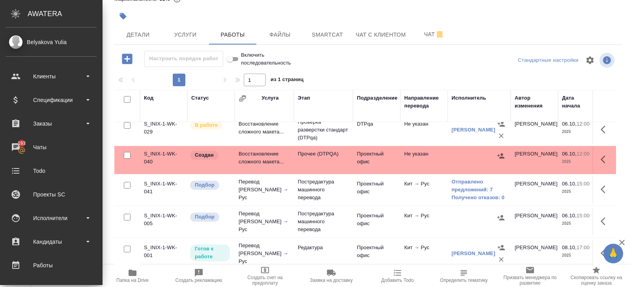
click at [65, 276] on ul "Клиенты Спецификации Заказы 193 Чаты Todo Проекты SC Исполнители Кандидаты Рабо…" at bounding box center [51, 240] width 102 height 355
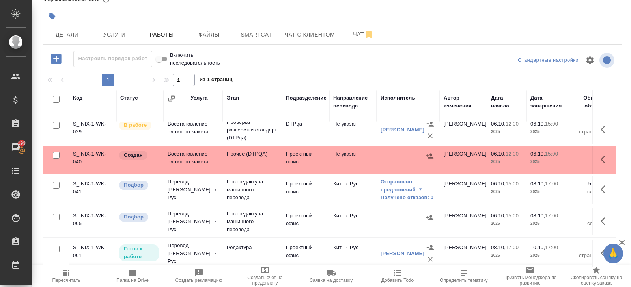
click at [73, 271] on span "Пересчитать" at bounding box center [66, 275] width 57 height 15
click at [69, 280] on span "Пересчитать" at bounding box center [66, 281] width 28 height 6
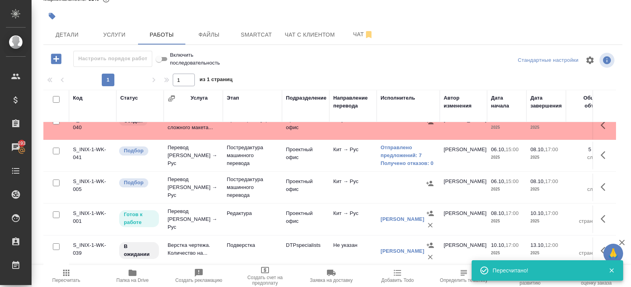
scroll to position [177, 0]
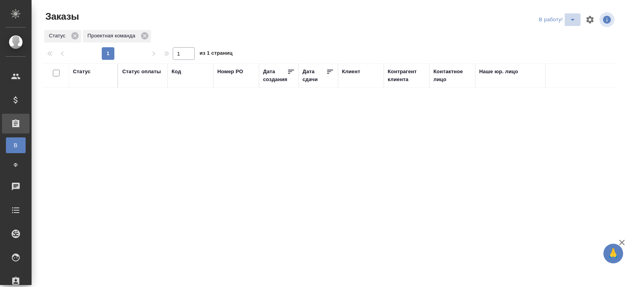
click at [570, 21] on icon "split button" at bounding box center [572, 19] width 9 height 9
click at [570, 37] on li "ПМ" at bounding box center [558, 35] width 44 height 13
